Goal: Submit feedback/report problem: Submit feedback/report problem

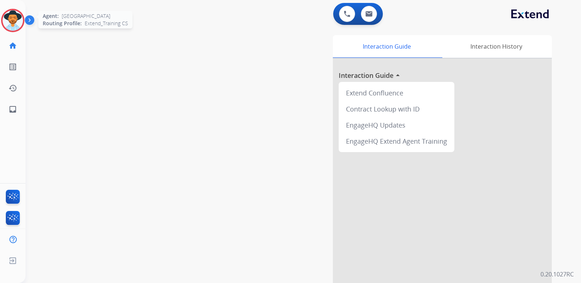
click at [11, 19] on img at bounding box center [13, 20] width 20 height 20
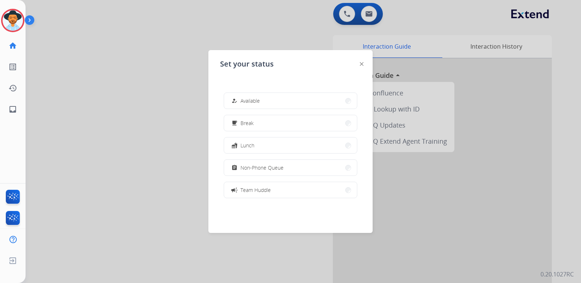
click at [85, 101] on div at bounding box center [290, 141] width 581 height 283
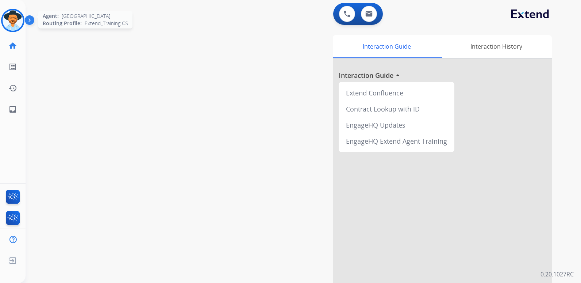
click at [14, 22] on img at bounding box center [13, 20] width 20 height 20
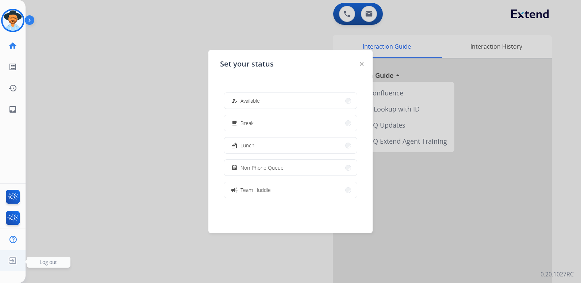
click at [11, 257] on img at bounding box center [12, 260] width 13 height 14
